Goal: Navigation & Orientation: Find specific page/section

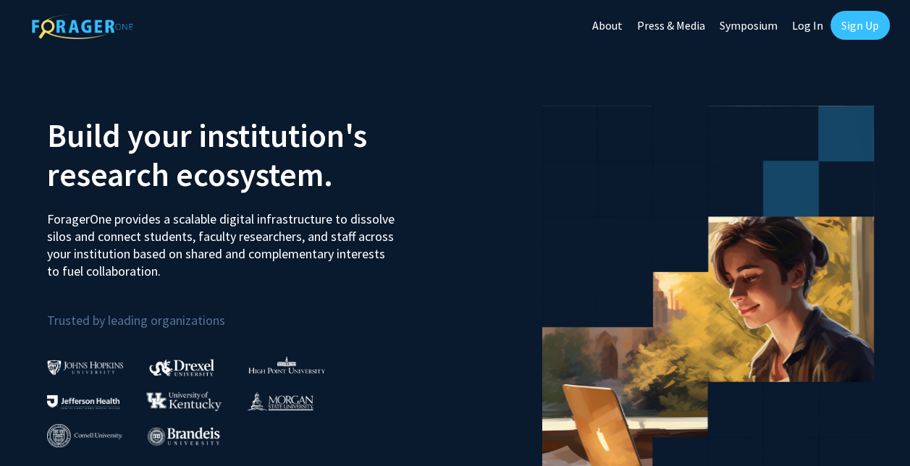
click at [822, 22] on link "Log In" at bounding box center [807, 25] width 46 height 51
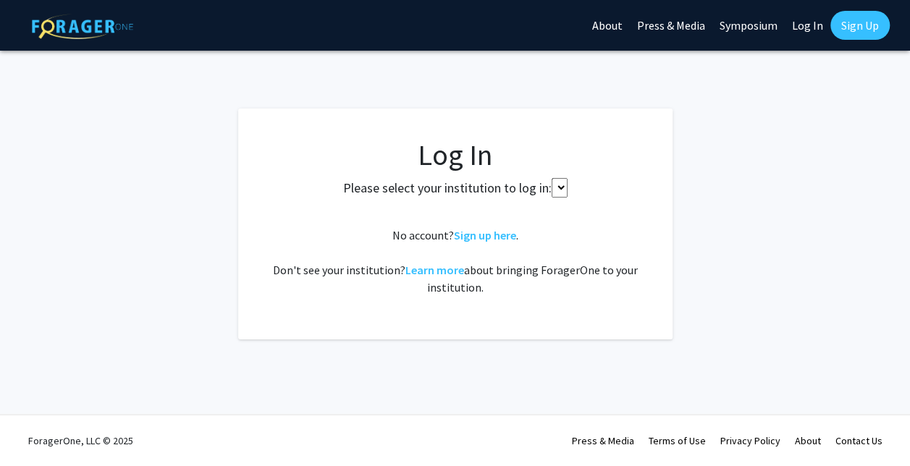
select select
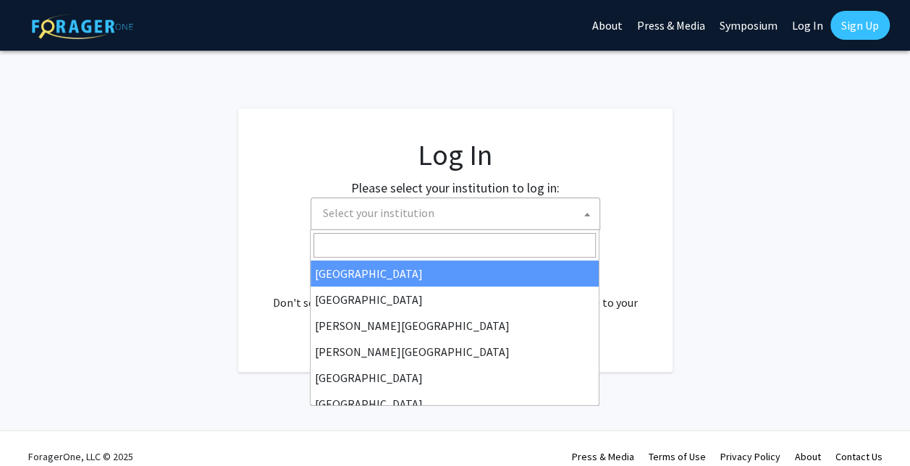
click at [515, 201] on span "Select your institution" at bounding box center [458, 213] width 282 height 30
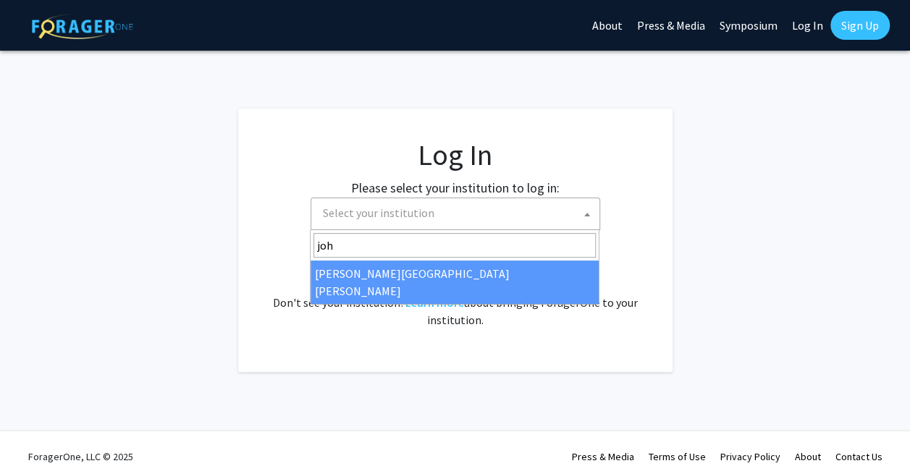
type input "joh"
select select "1"
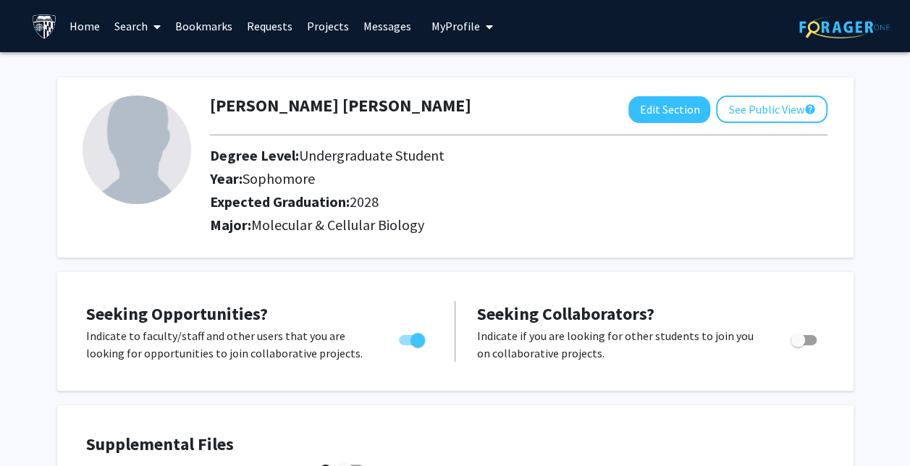
click at [202, 12] on link "Bookmarks" at bounding box center [204, 26] width 72 height 51
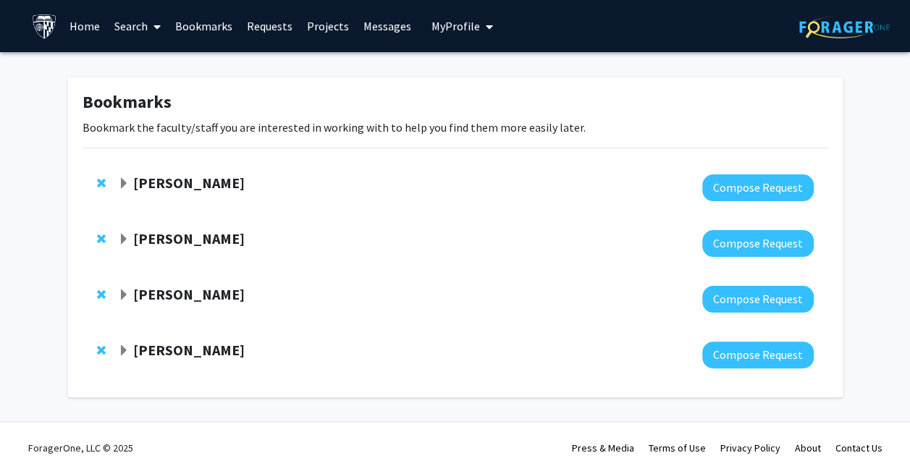
scroll to position [7, 0]
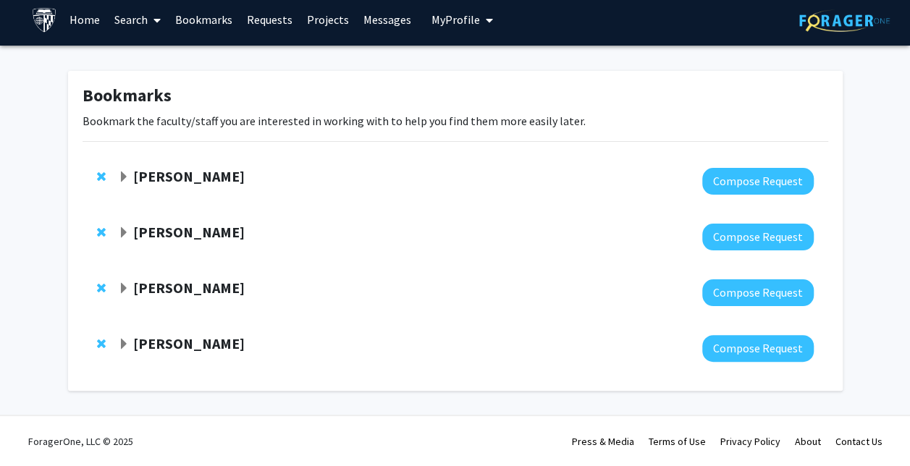
click at [174, 174] on strong "Victoria Paone" at bounding box center [188, 176] width 111 height 18
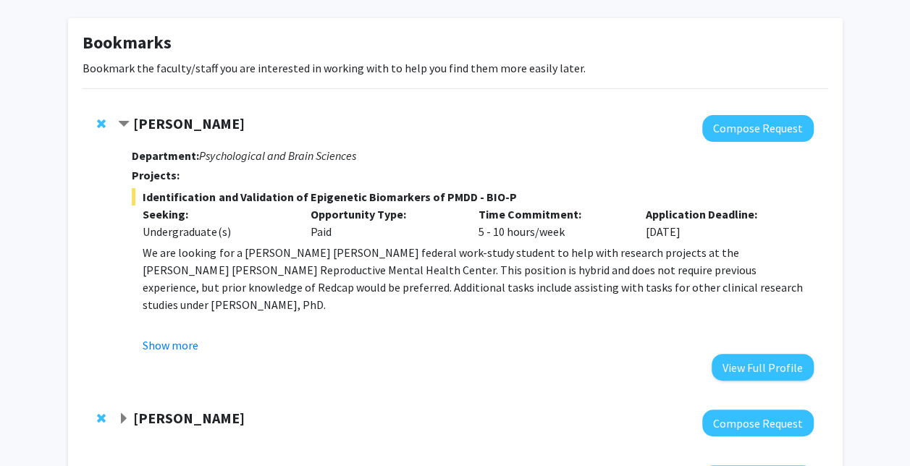
scroll to position [60, 0]
click at [186, 347] on button "Show more" at bounding box center [171, 344] width 56 height 17
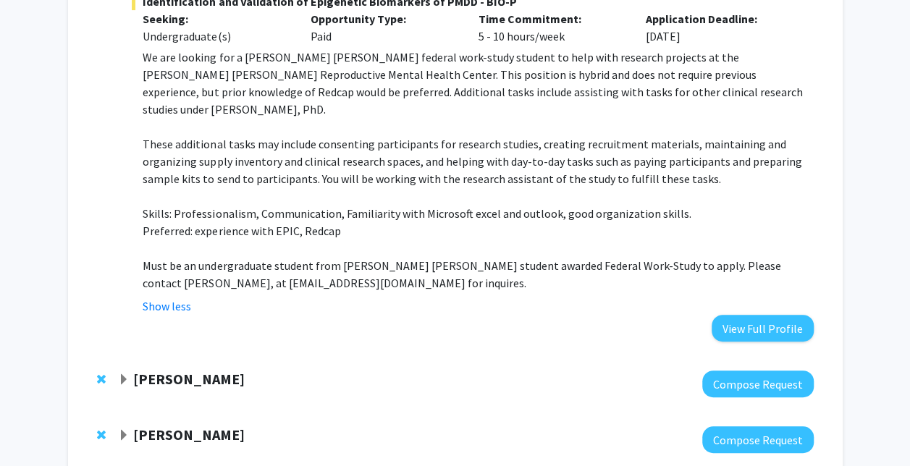
scroll to position [258, 0]
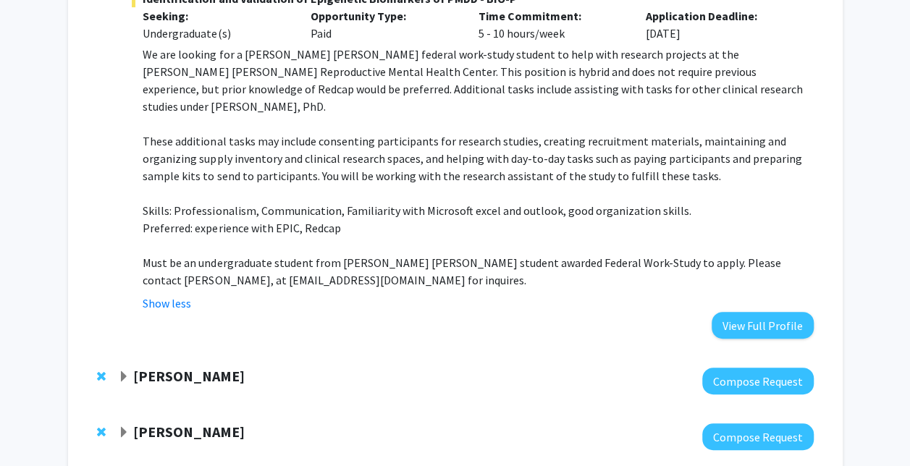
click at [205, 376] on div at bounding box center [465, 381] width 695 height 27
click at [200, 369] on div at bounding box center [465, 381] width 695 height 27
click at [188, 367] on strong "Yu-Hsiang Hsieh" at bounding box center [188, 376] width 111 height 18
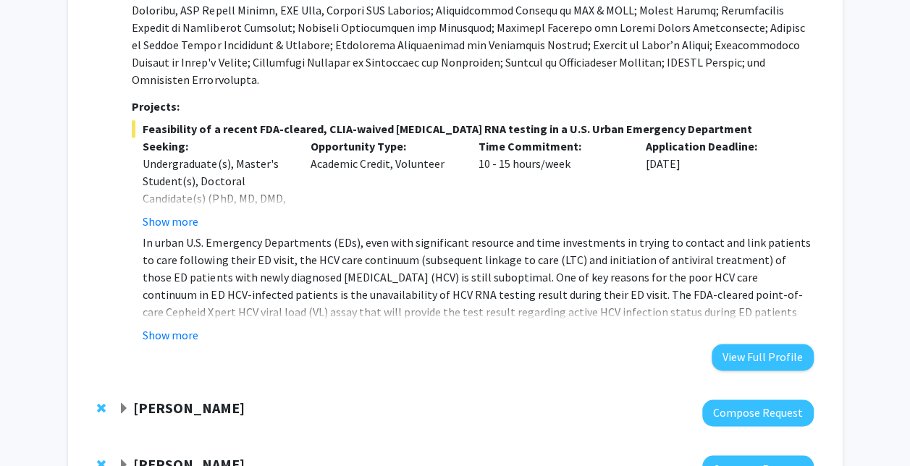
scroll to position [944, 0]
click at [185, 326] on button "Show more" at bounding box center [171, 334] width 56 height 17
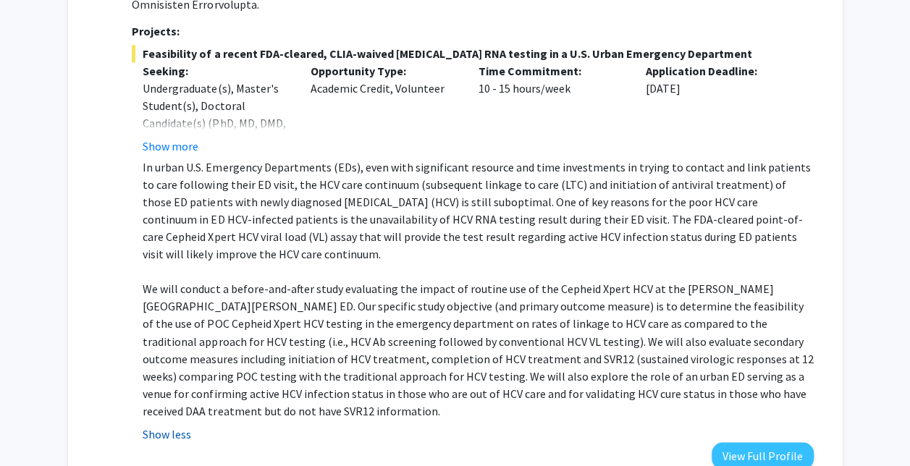
scroll to position [1185, 0]
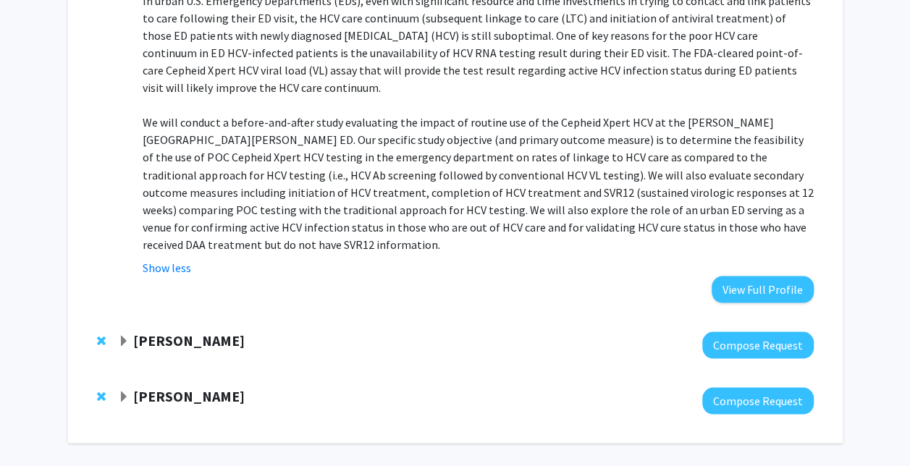
click at [172, 331] on strong "Fenan Rassu" at bounding box center [188, 340] width 111 height 18
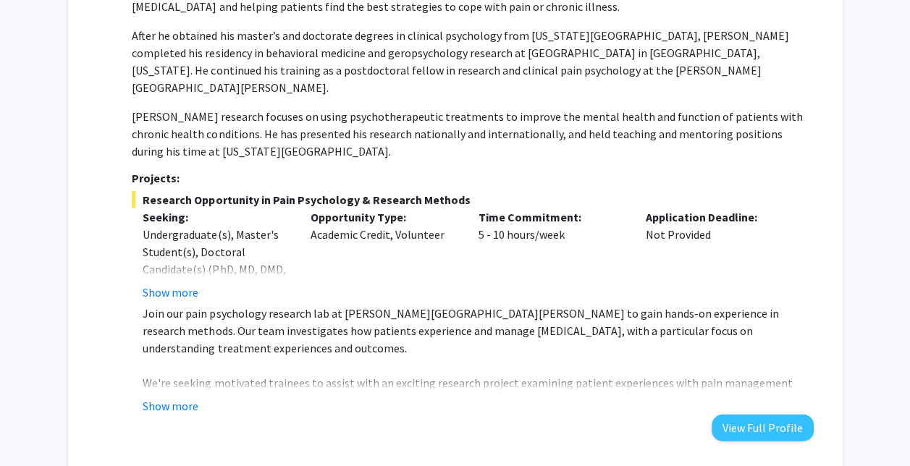
scroll to position [1642, 0]
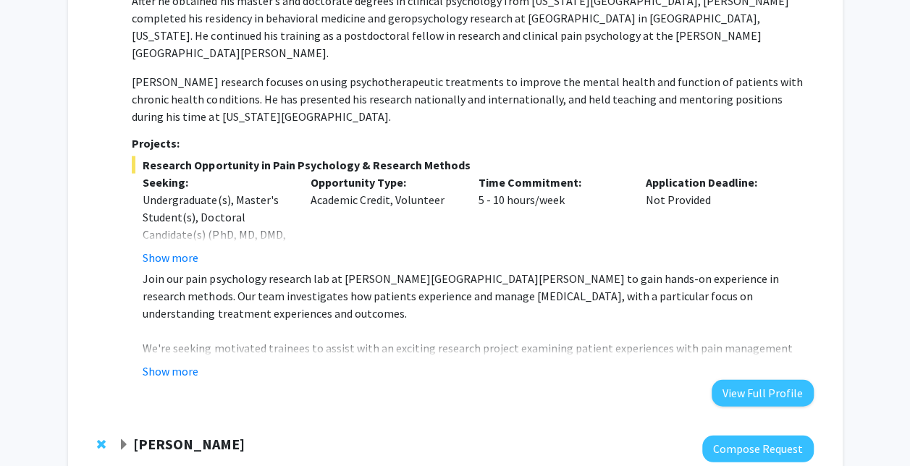
click at [191, 435] on strong "Raj Mukherjee" at bounding box center [188, 444] width 111 height 18
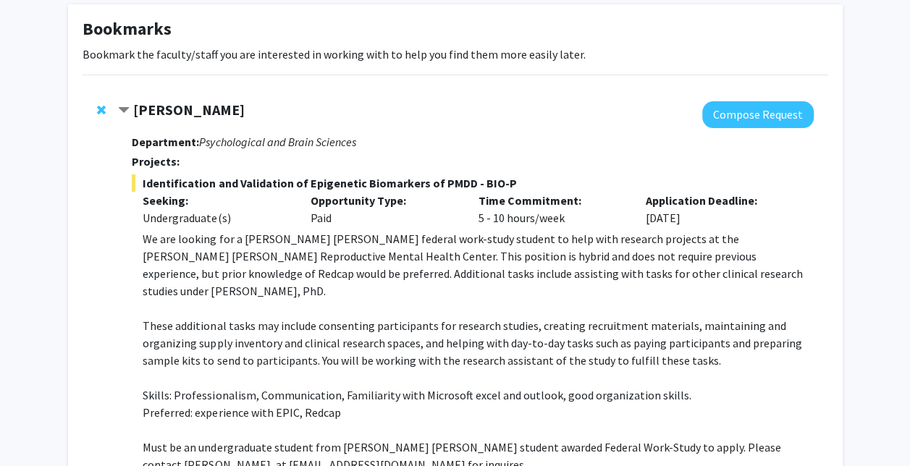
scroll to position [0, 0]
